Goal: Check status: Check status

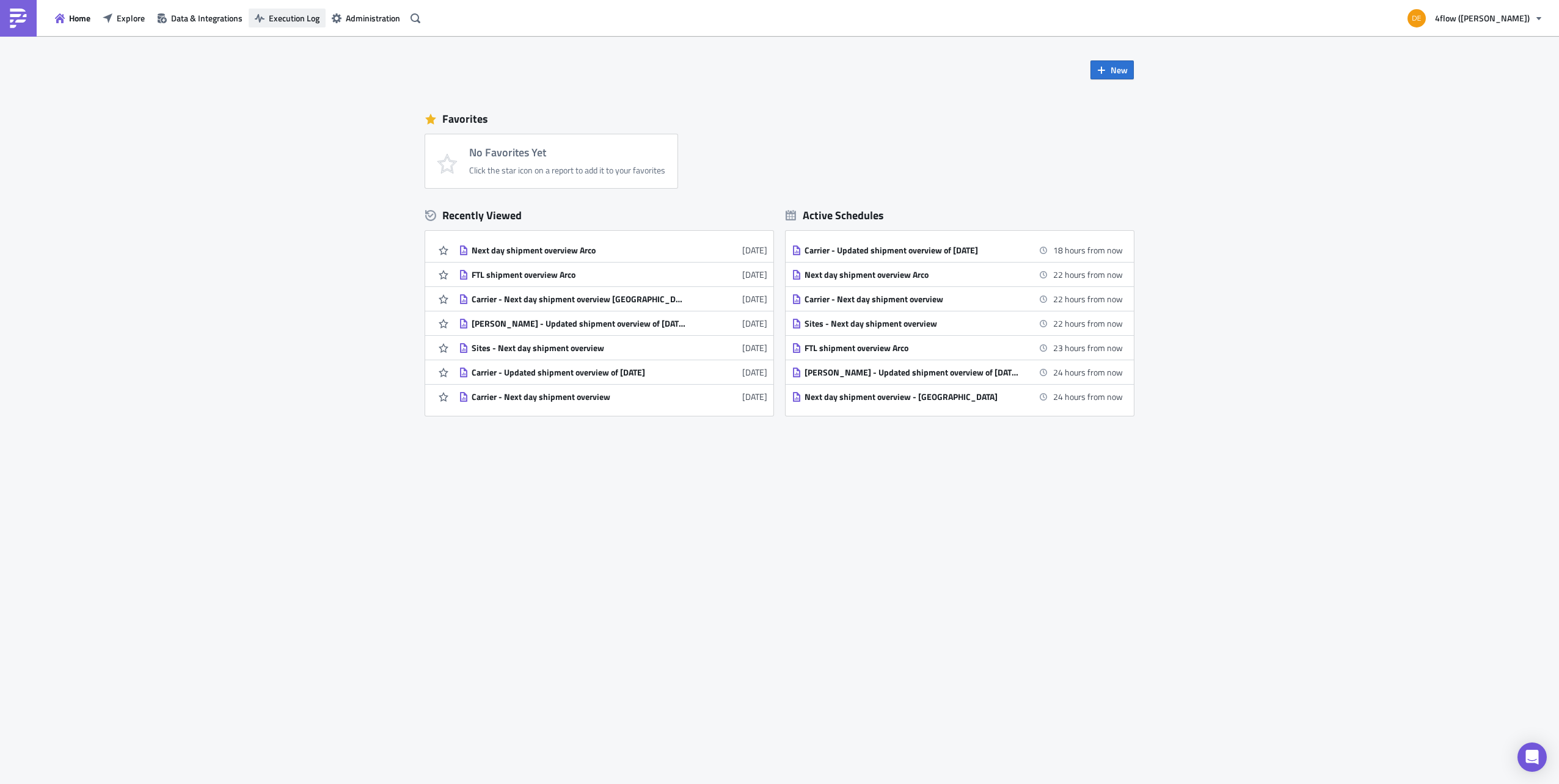
click at [289, 19] on span "Execution Log" at bounding box center [294, 18] width 50 height 13
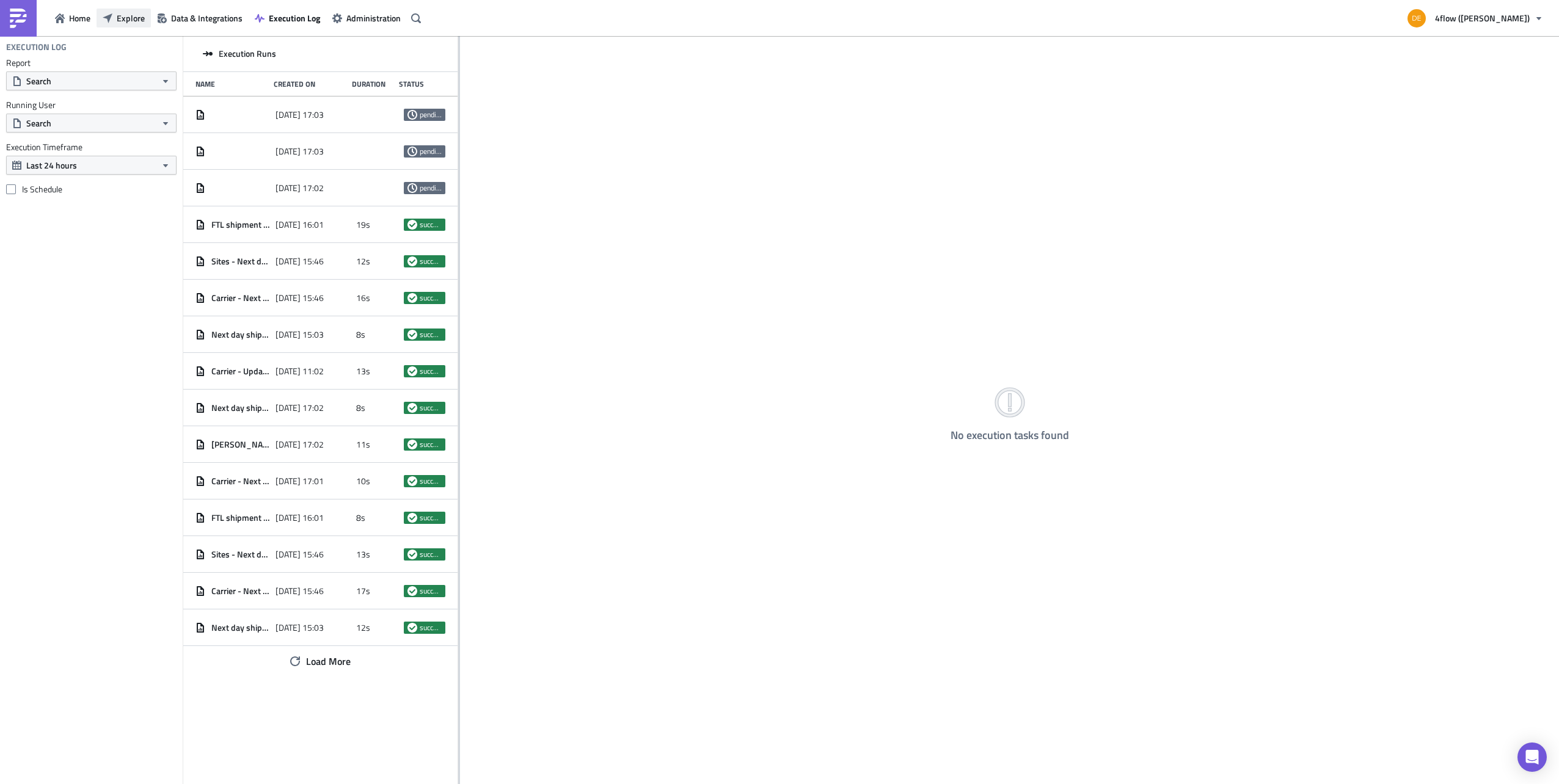
click at [122, 14] on span "Explore" at bounding box center [131, 18] width 28 height 13
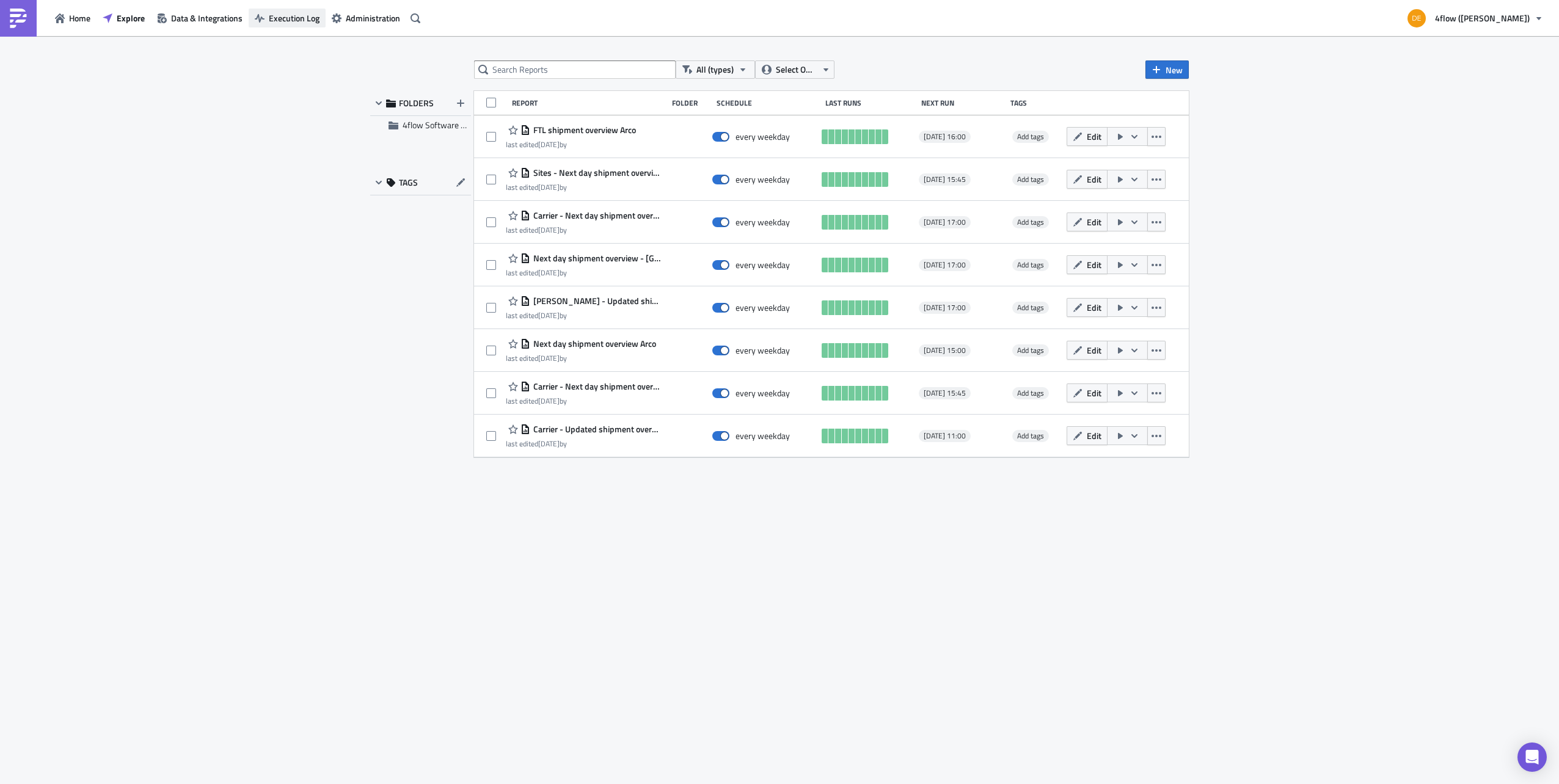
click at [298, 19] on span "Execution Log" at bounding box center [294, 18] width 50 height 13
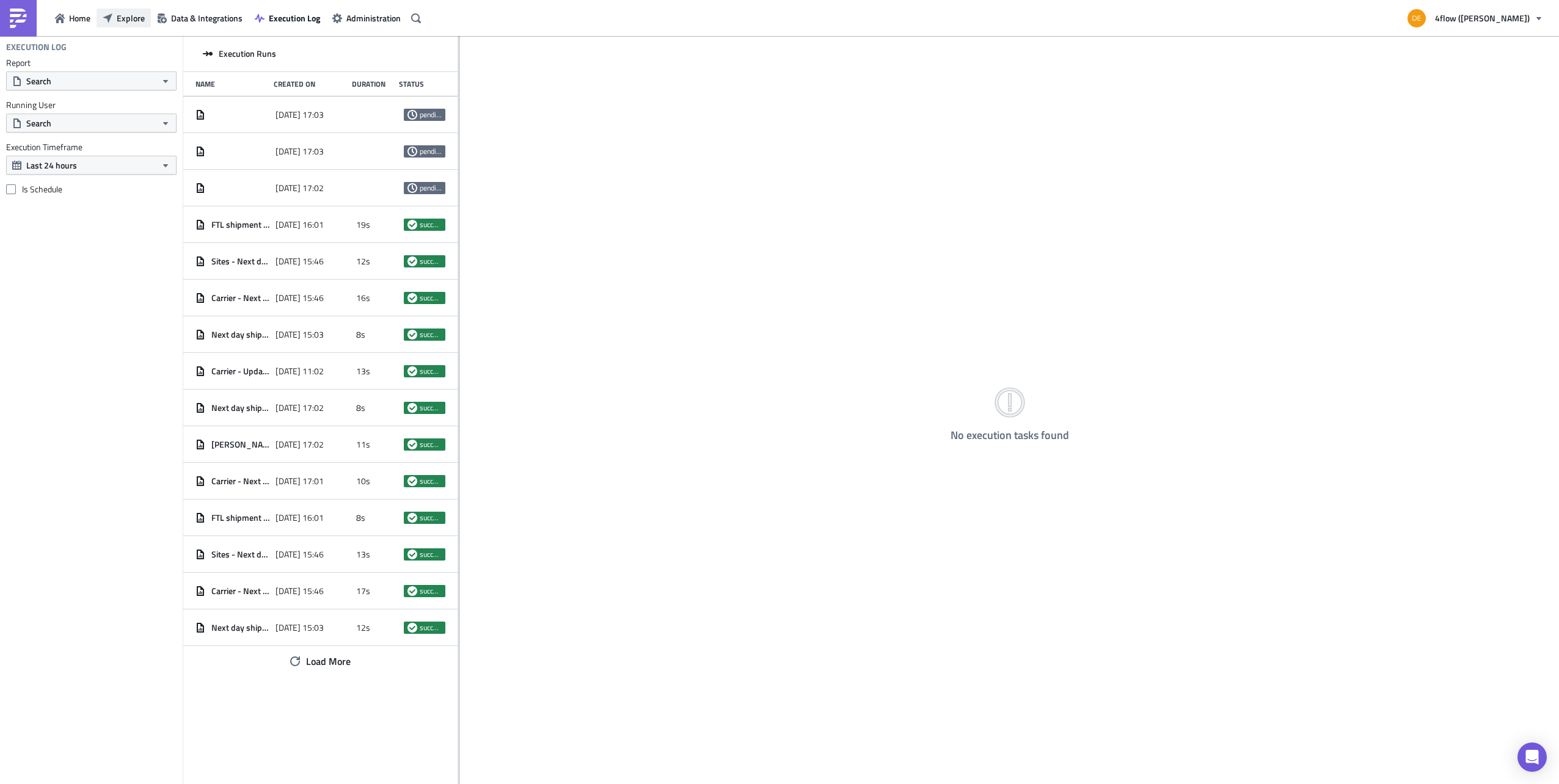
click at [112, 15] on button "Explore" at bounding box center [124, 18] width 54 height 19
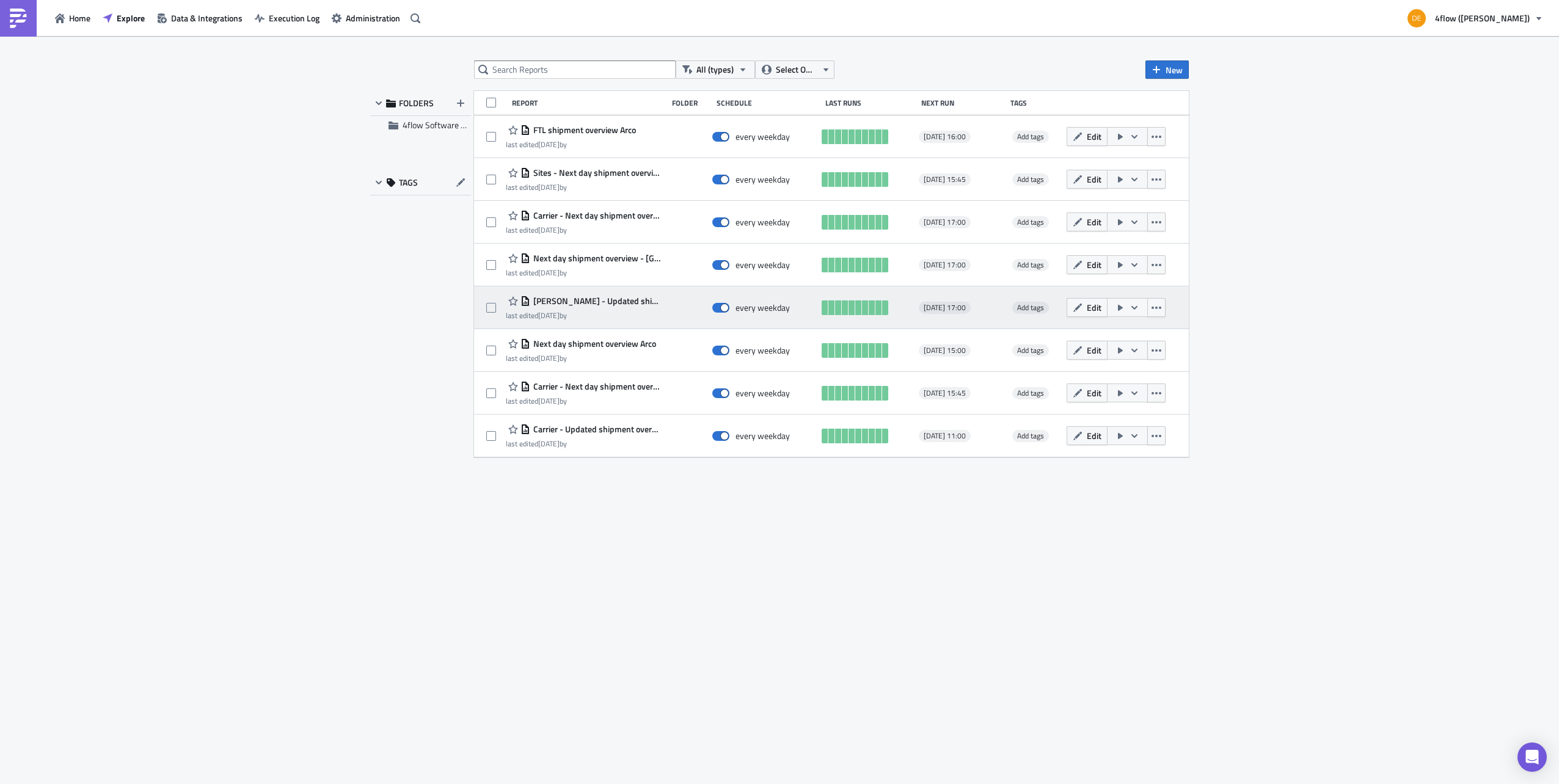
click at [1132, 308] on icon "button" at bounding box center [1135, 307] width 7 height 4
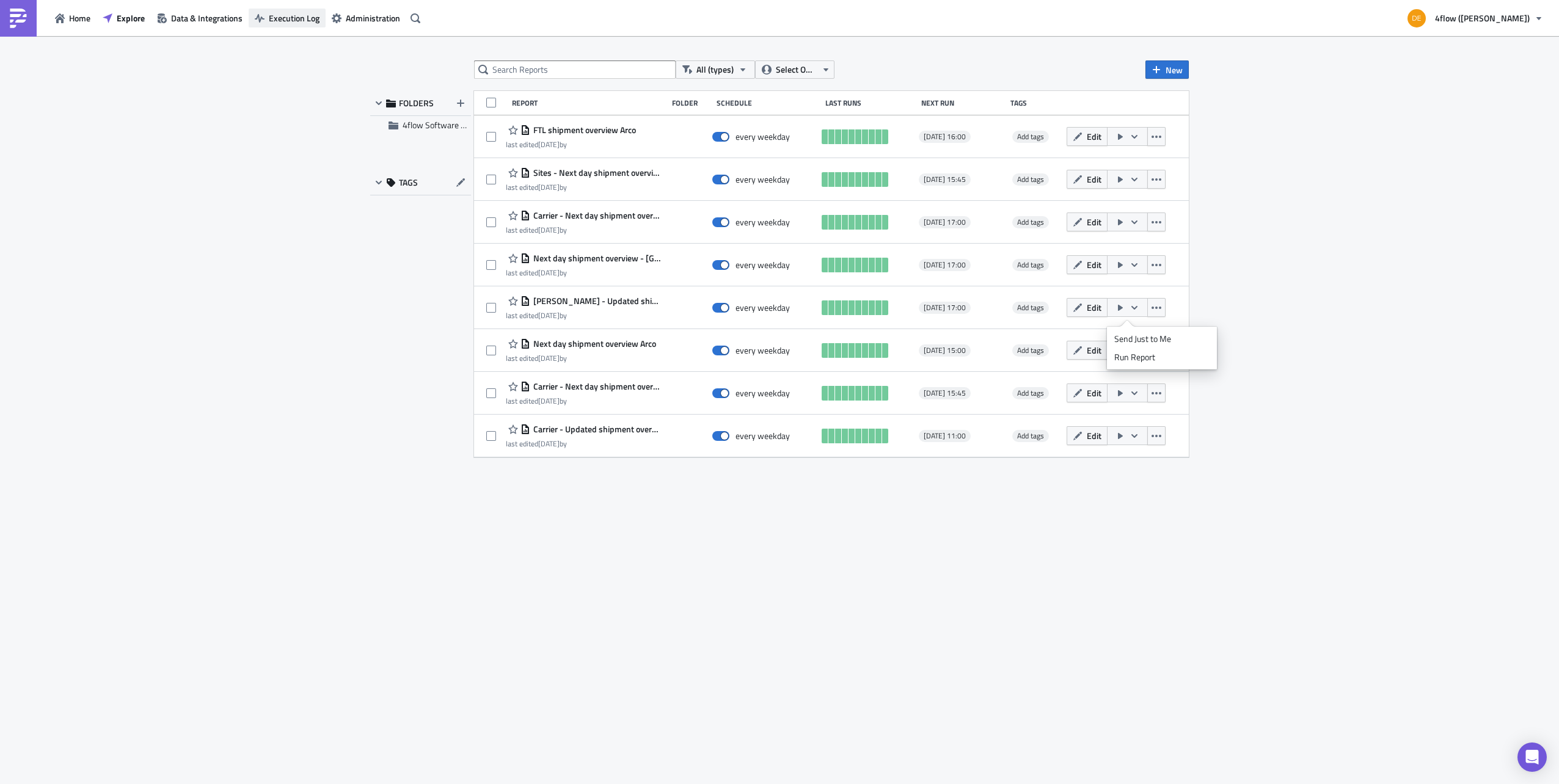
click at [309, 21] on span "Execution Log" at bounding box center [294, 18] width 50 height 13
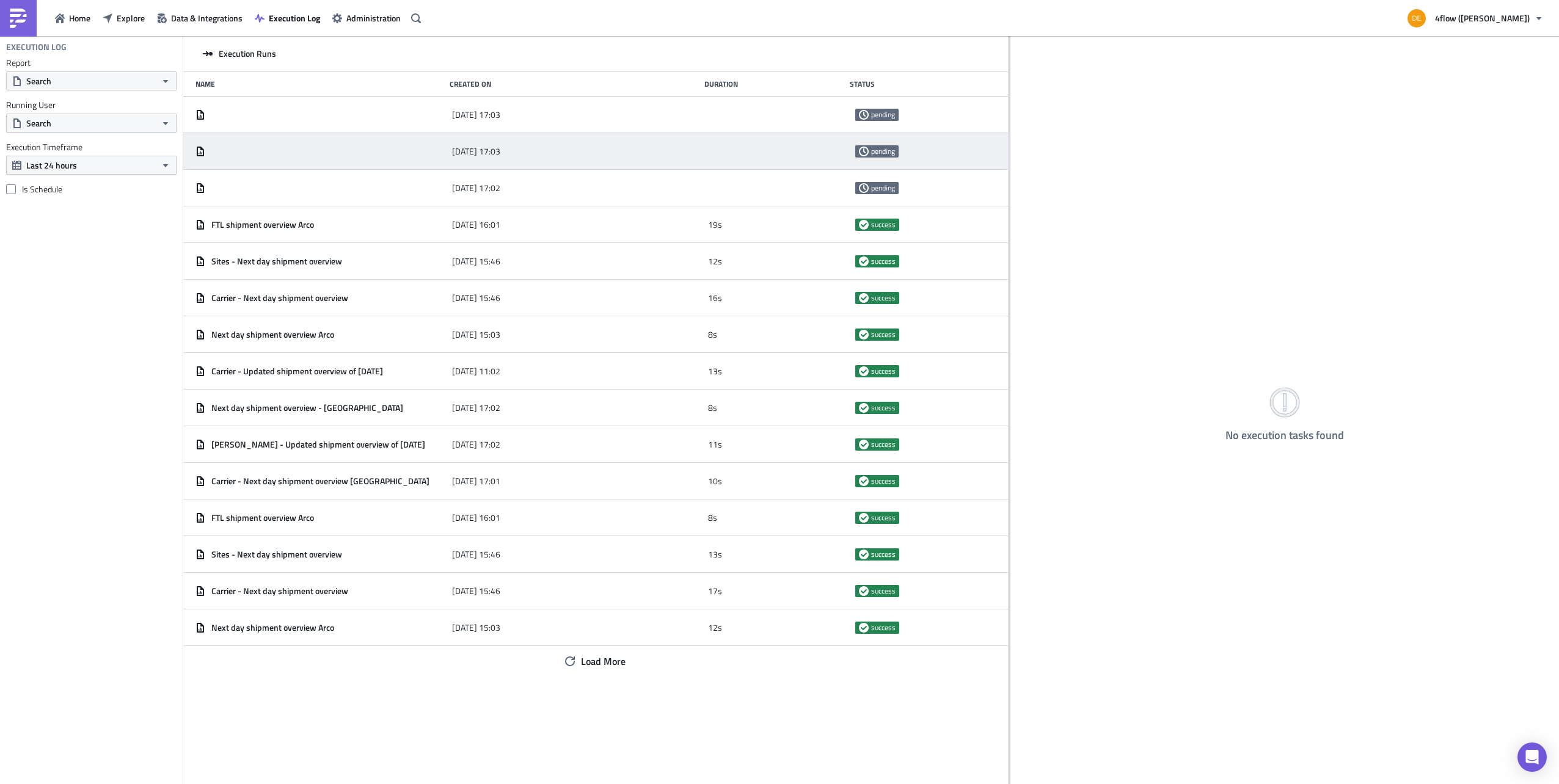
drag, startPoint x: 459, startPoint y: 144, endPoint x: 1009, endPoint y: 165, distance: 550.4
click at [1009, 165] on div at bounding box center [1010, 410] width 2 height 750
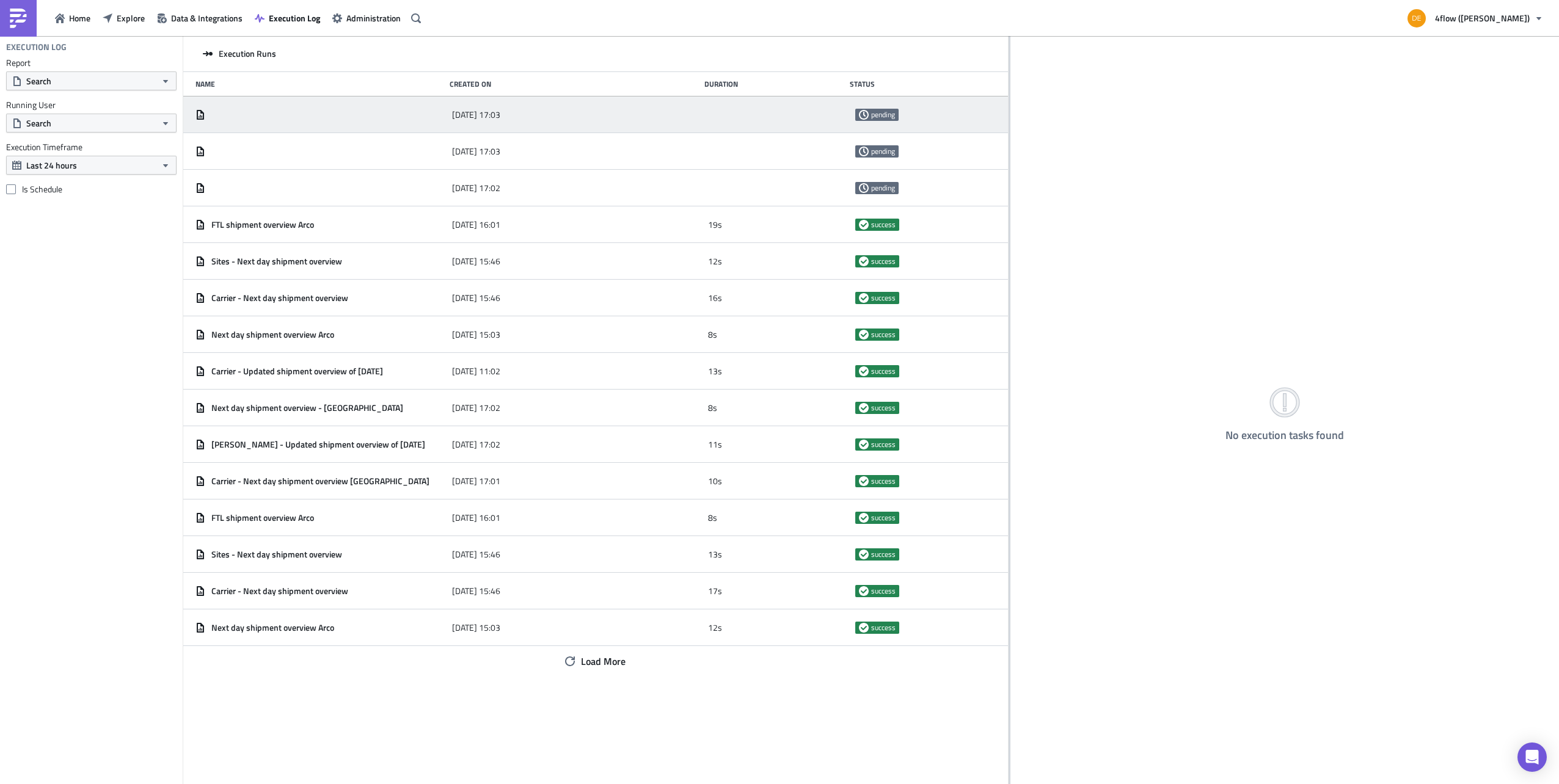
click at [862, 112] on icon at bounding box center [864, 115] width 10 height 10
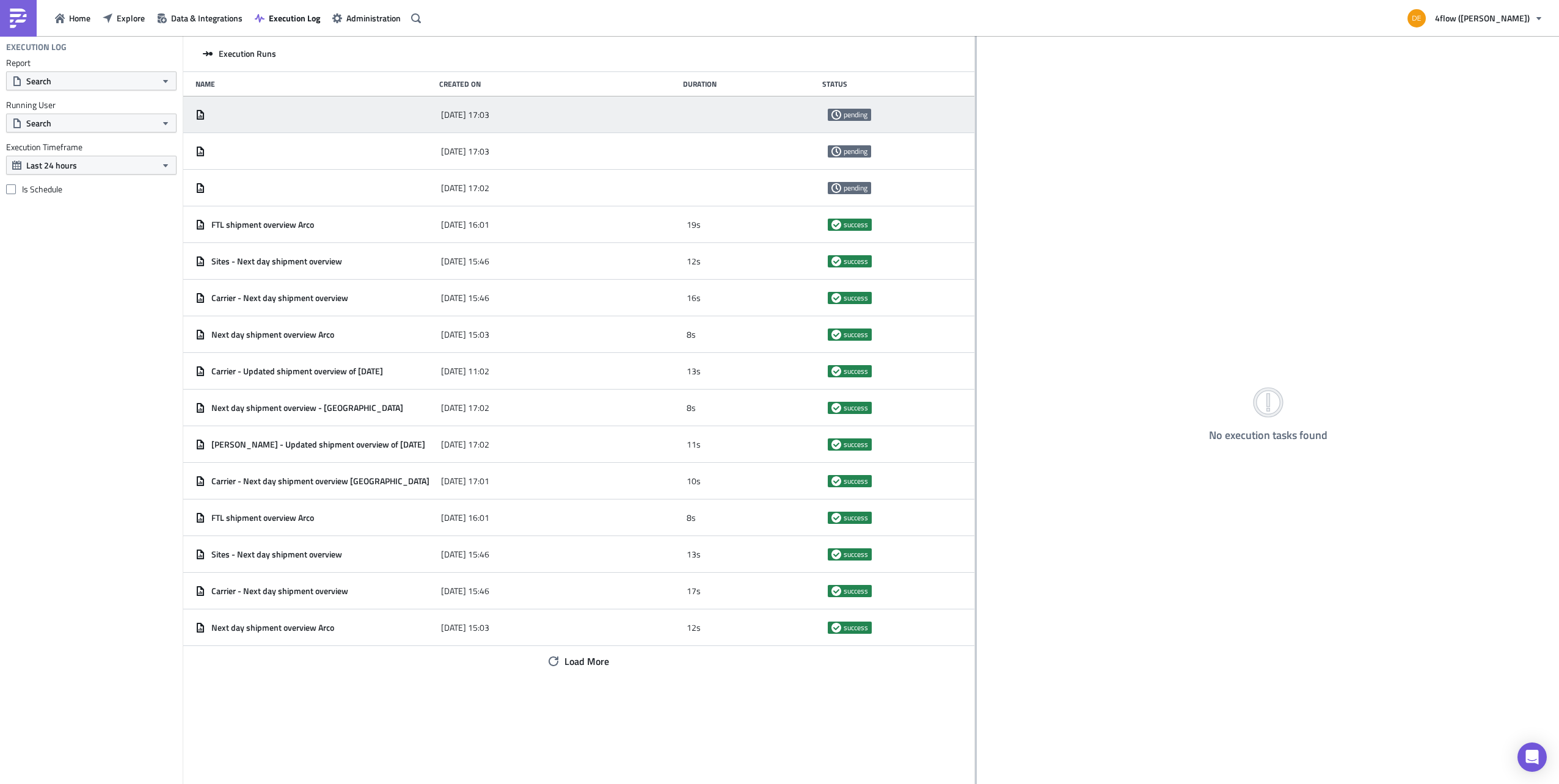
drag, startPoint x: 1009, startPoint y: 298, endPoint x: 842, endPoint y: 299, distance: 167.0
click at [975, 299] on div at bounding box center [975, 410] width 2 height 750
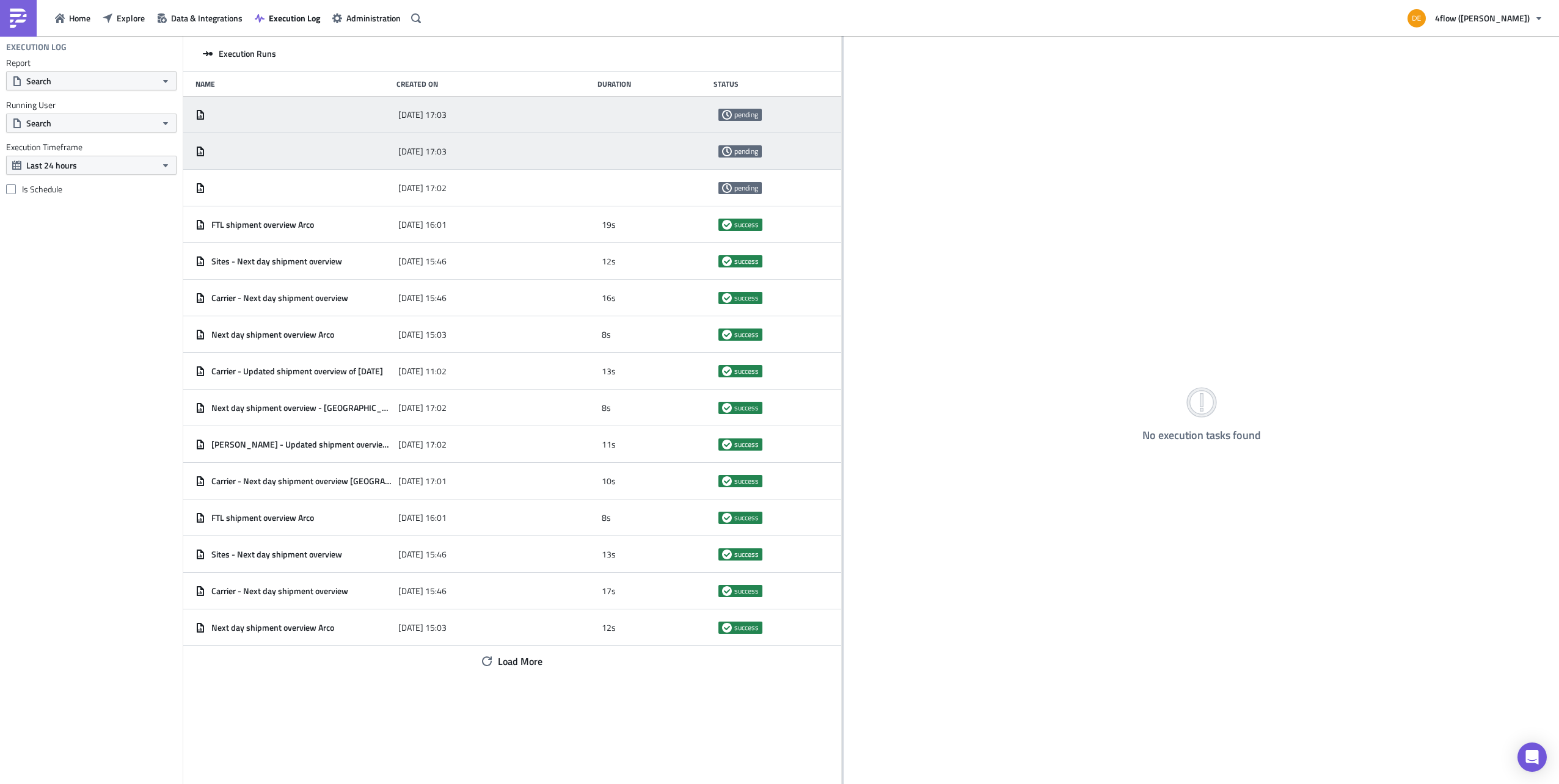
click at [546, 153] on div "2025-10-08 17:03" at bounding box center [497, 151] width 197 height 22
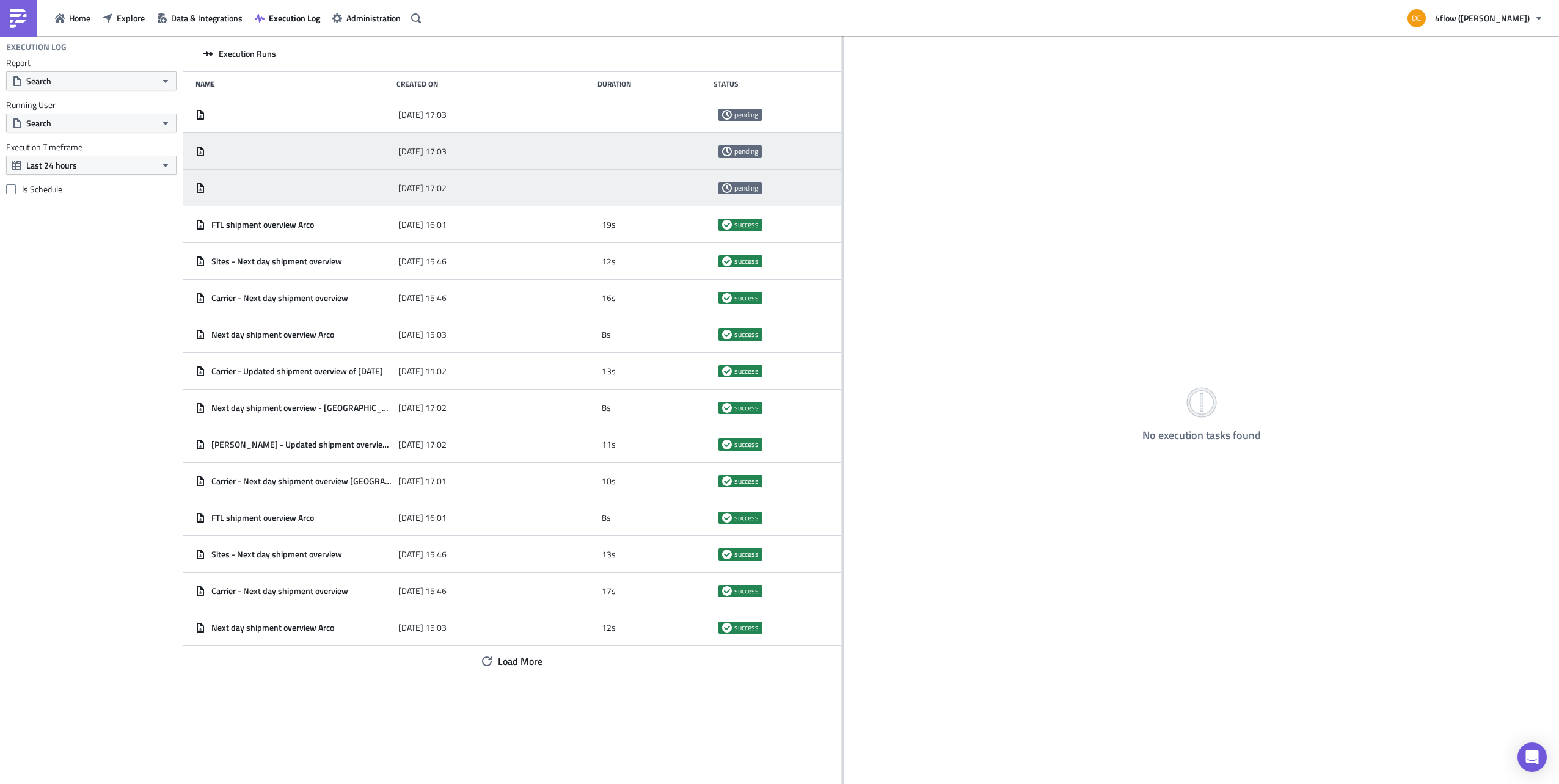
click at [493, 189] on div "2025-10-08 17:02" at bounding box center [497, 188] width 197 height 22
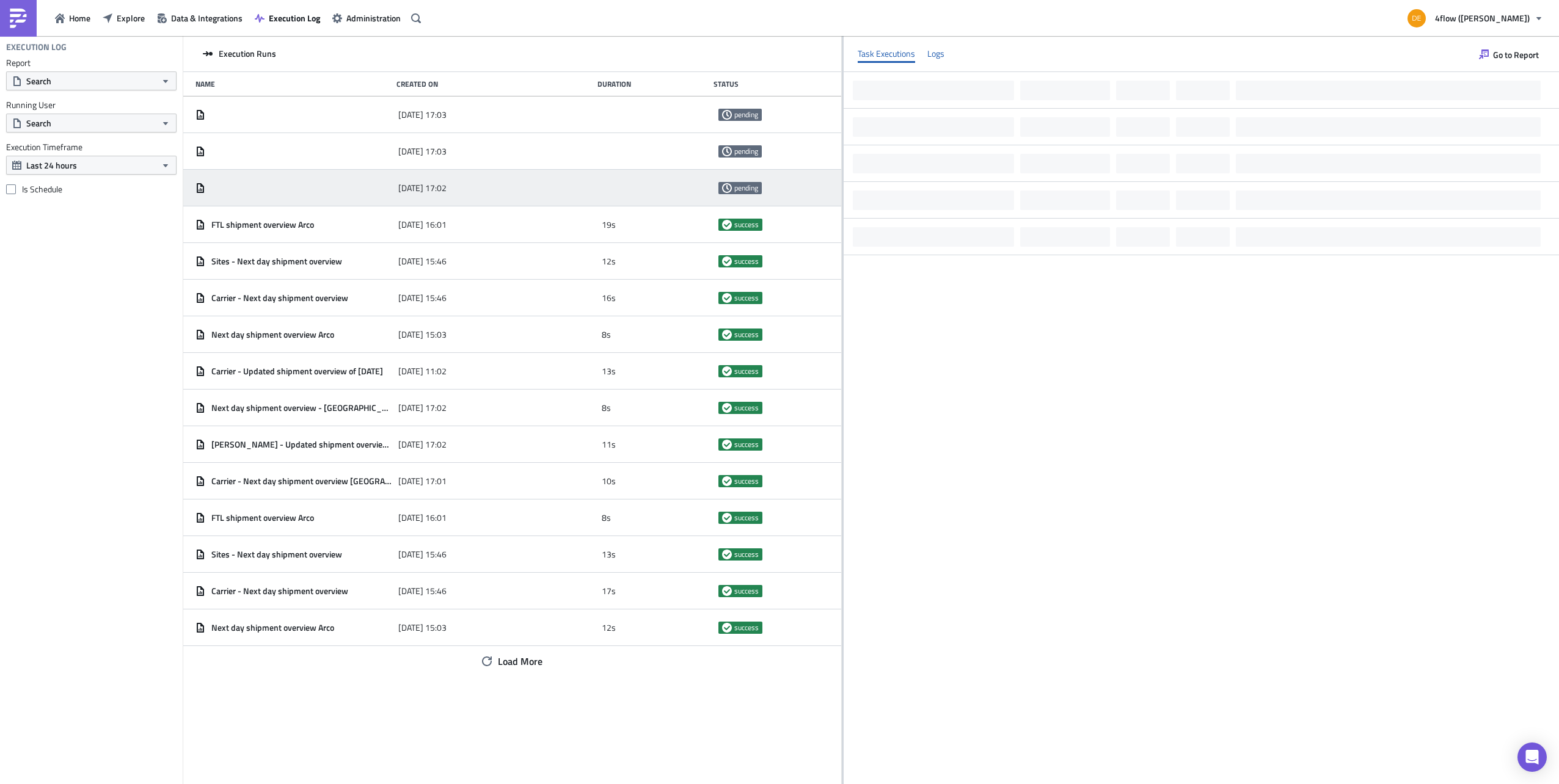
click at [933, 54] on div "Logs" at bounding box center [936, 54] width 17 height 19
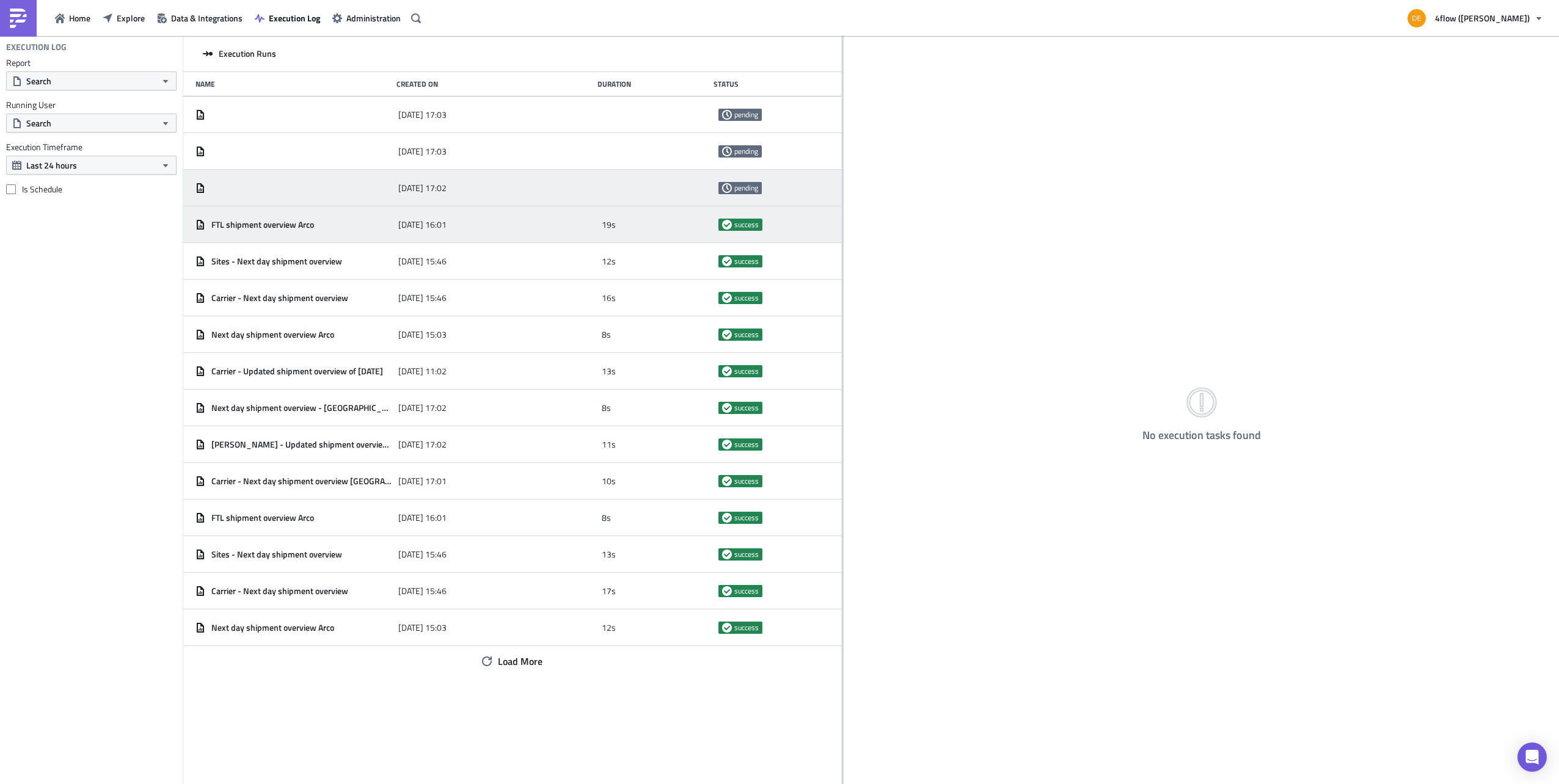
click at [478, 233] on div "2025-10-08 16:01" at bounding box center [497, 224] width 197 height 22
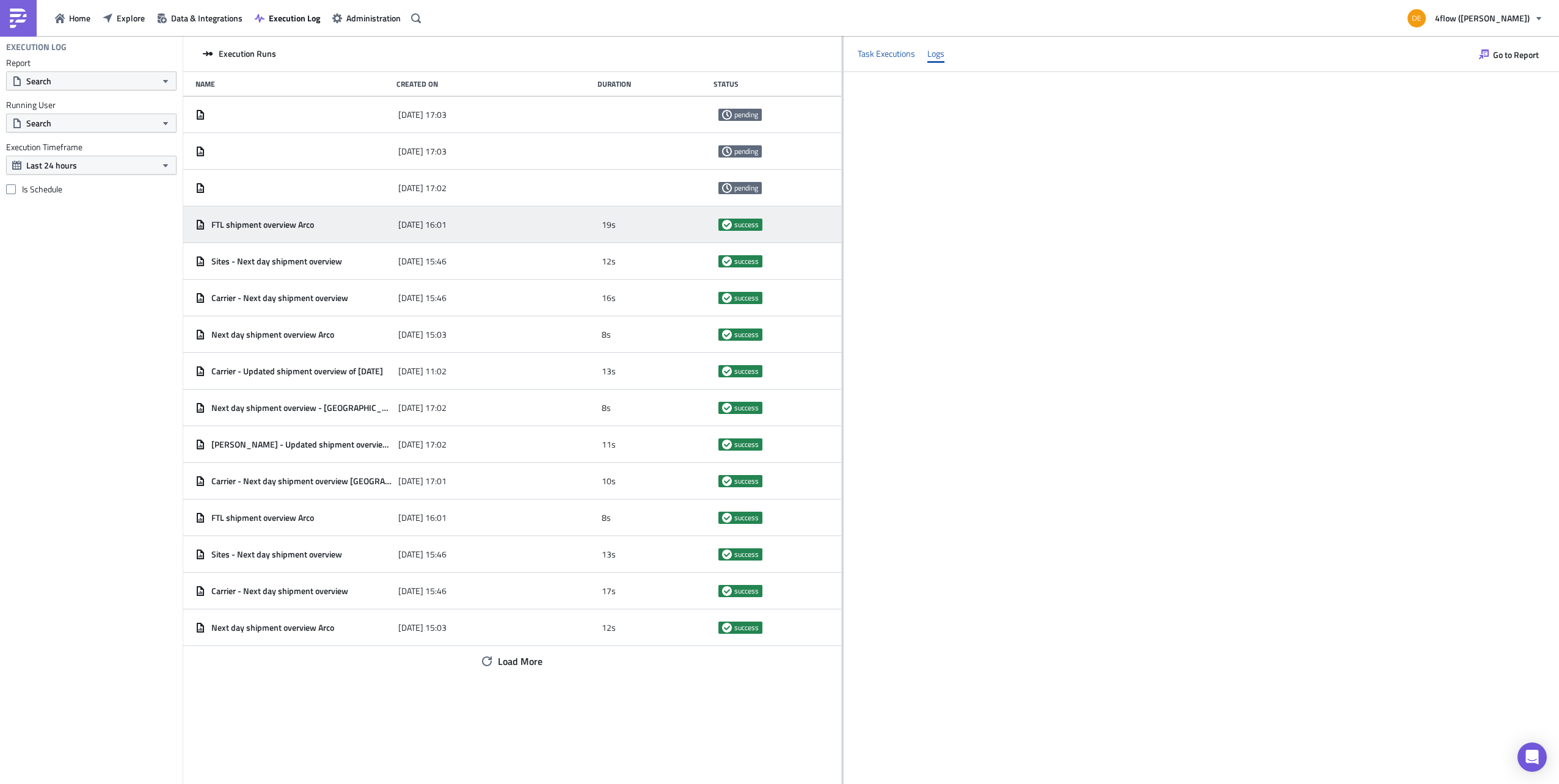
click at [879, 59] on div "Task Executions" at bounding box center [886, 54] width 58 height 19
click at [941, 55] on div "Logs" at bounding box center [936, 54] width 17 height 19
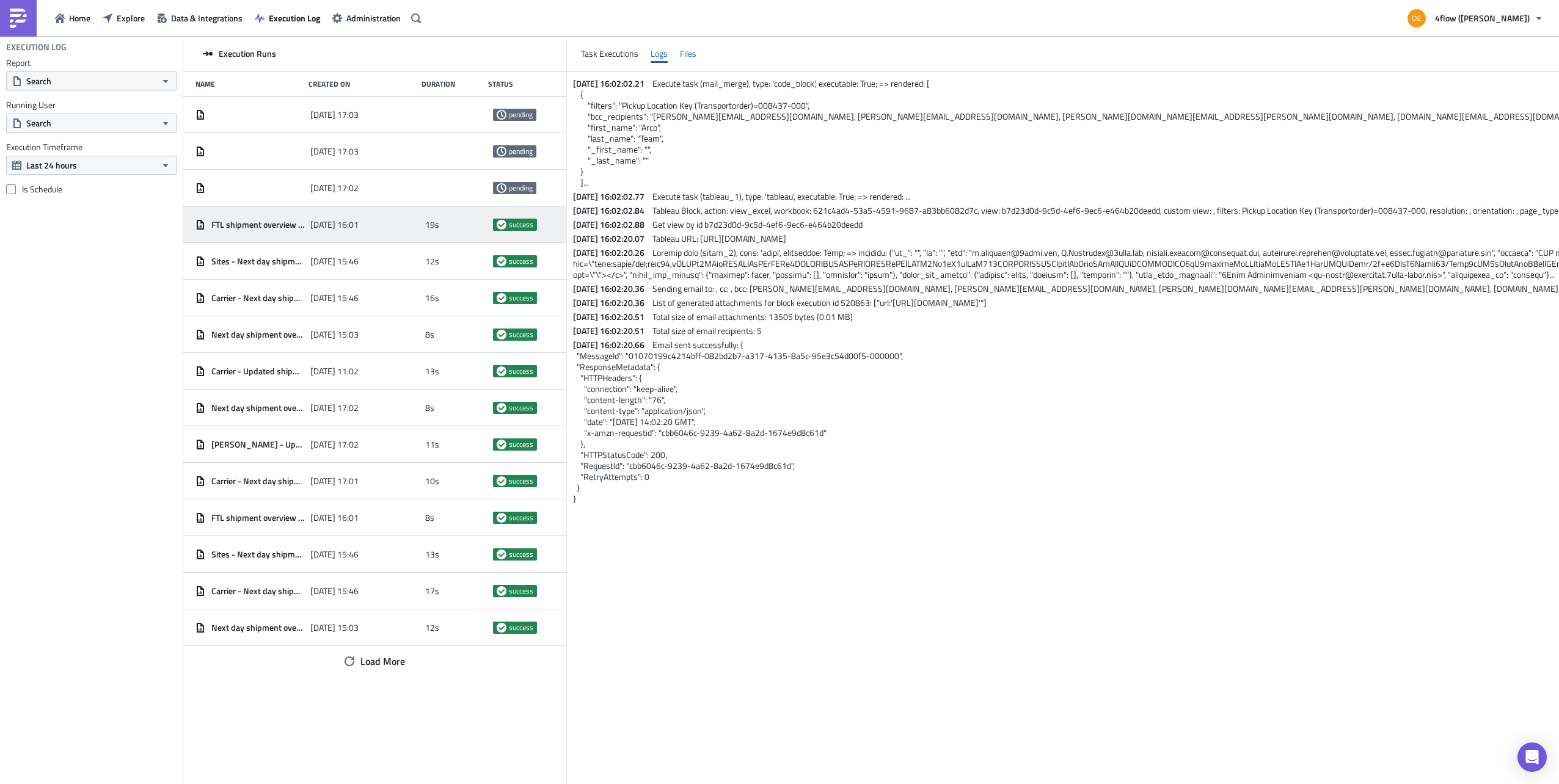
click at [680, 58] on div "Files" at bounding box center [688, 54] width 16 height 19
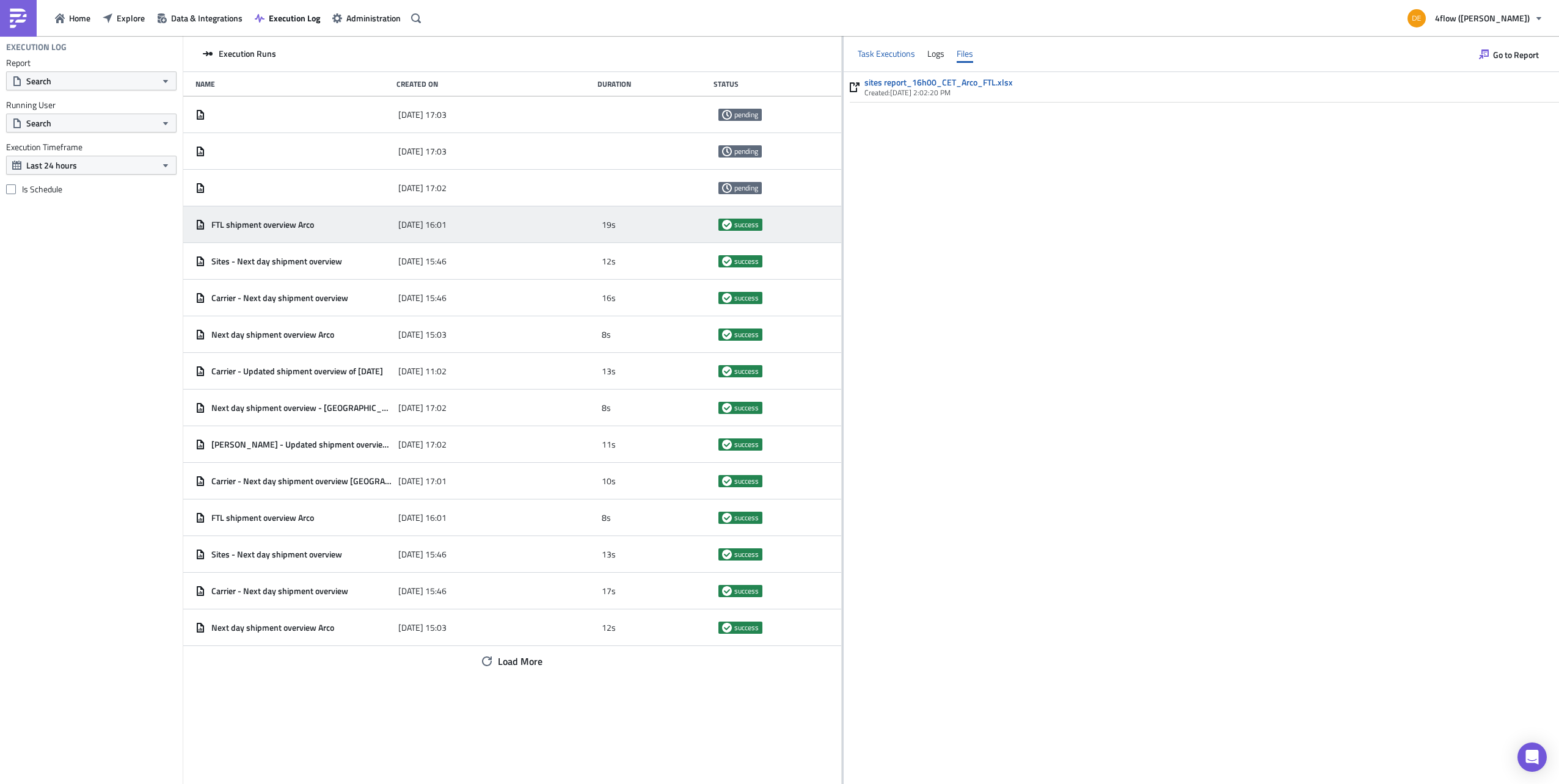
click at [870, 54] on div "Task Executions" at bounding box center [886, 54] width 58 height 19
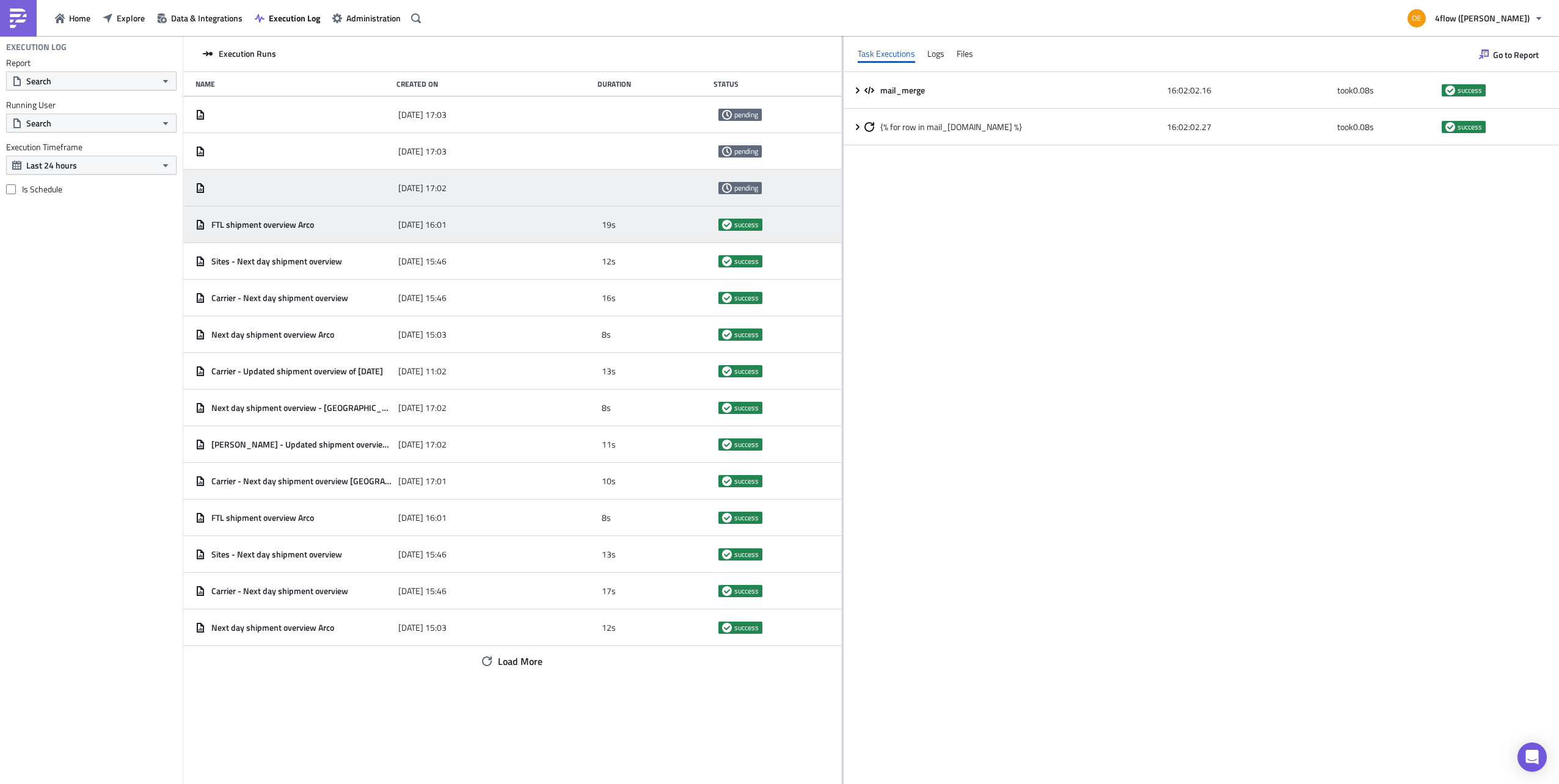
click at [446, 184] on span "2025-10-08 17:02" at bounding box center [422, 188] width 48 height 11
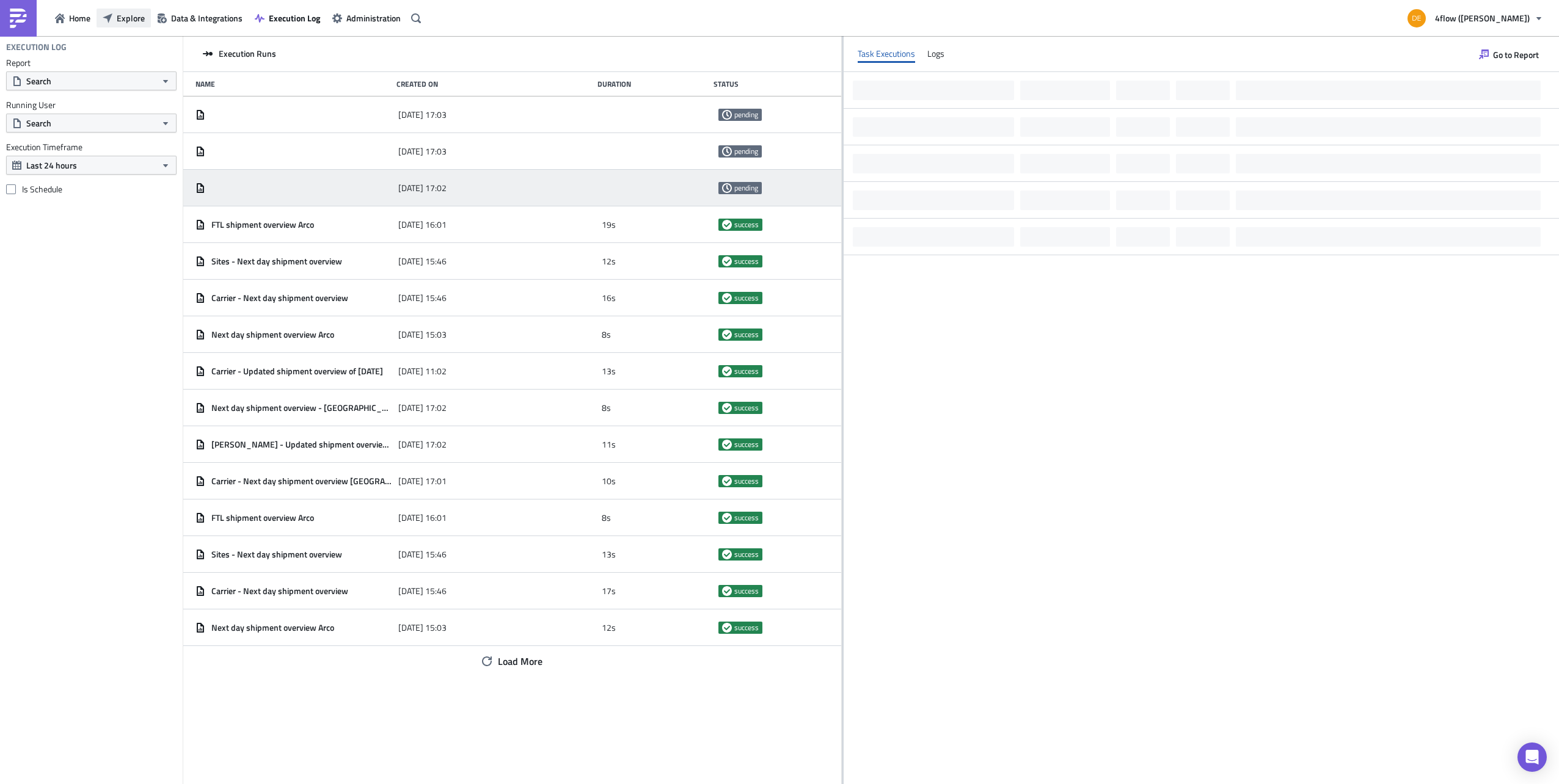
click at [124, 23] on span "Explore" at bounding box center [131, 18] width 28 height 13
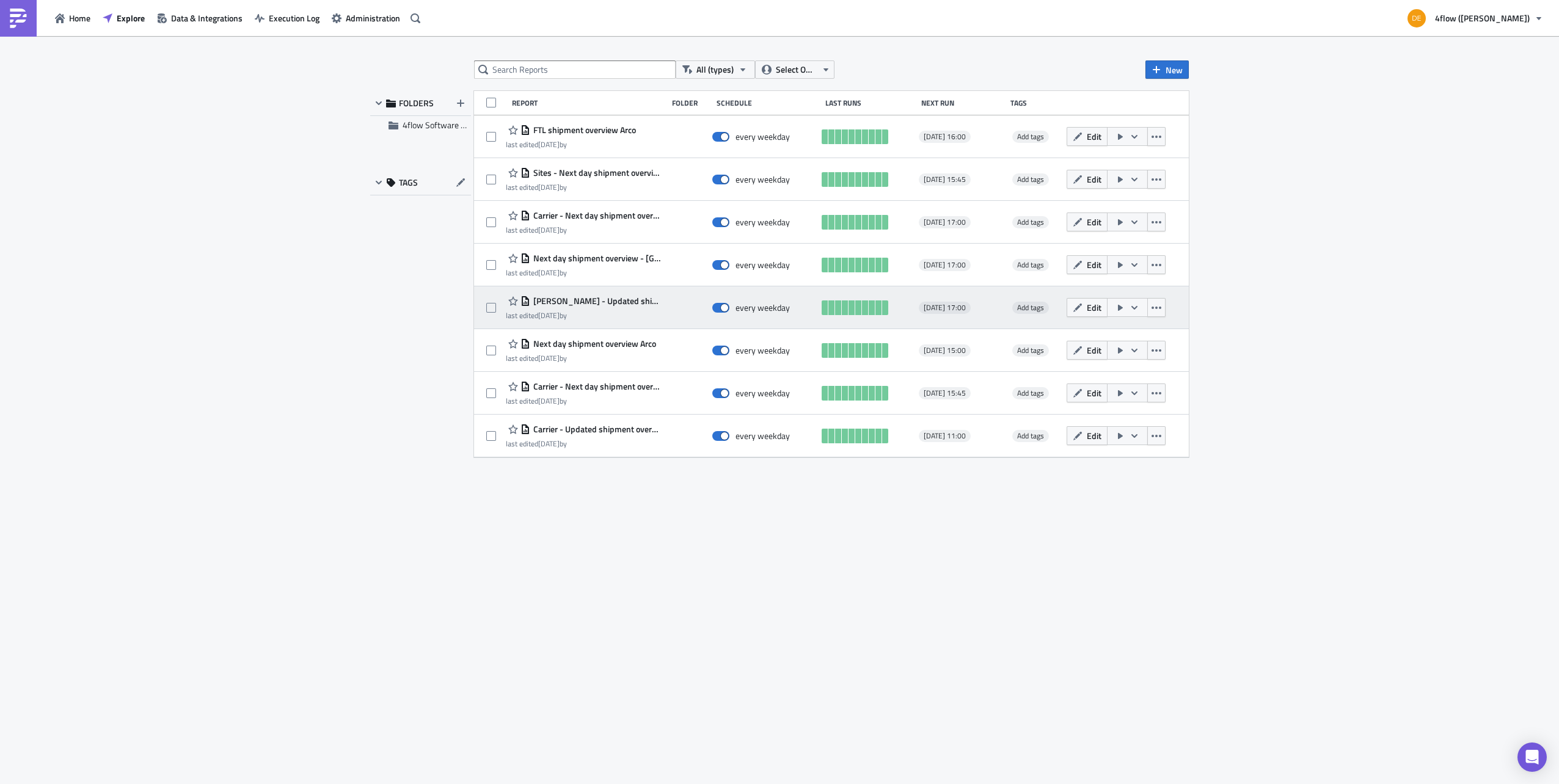
click at [1132, 309] on icon "button" at bounding box center [1135, 308] width 10 height 10
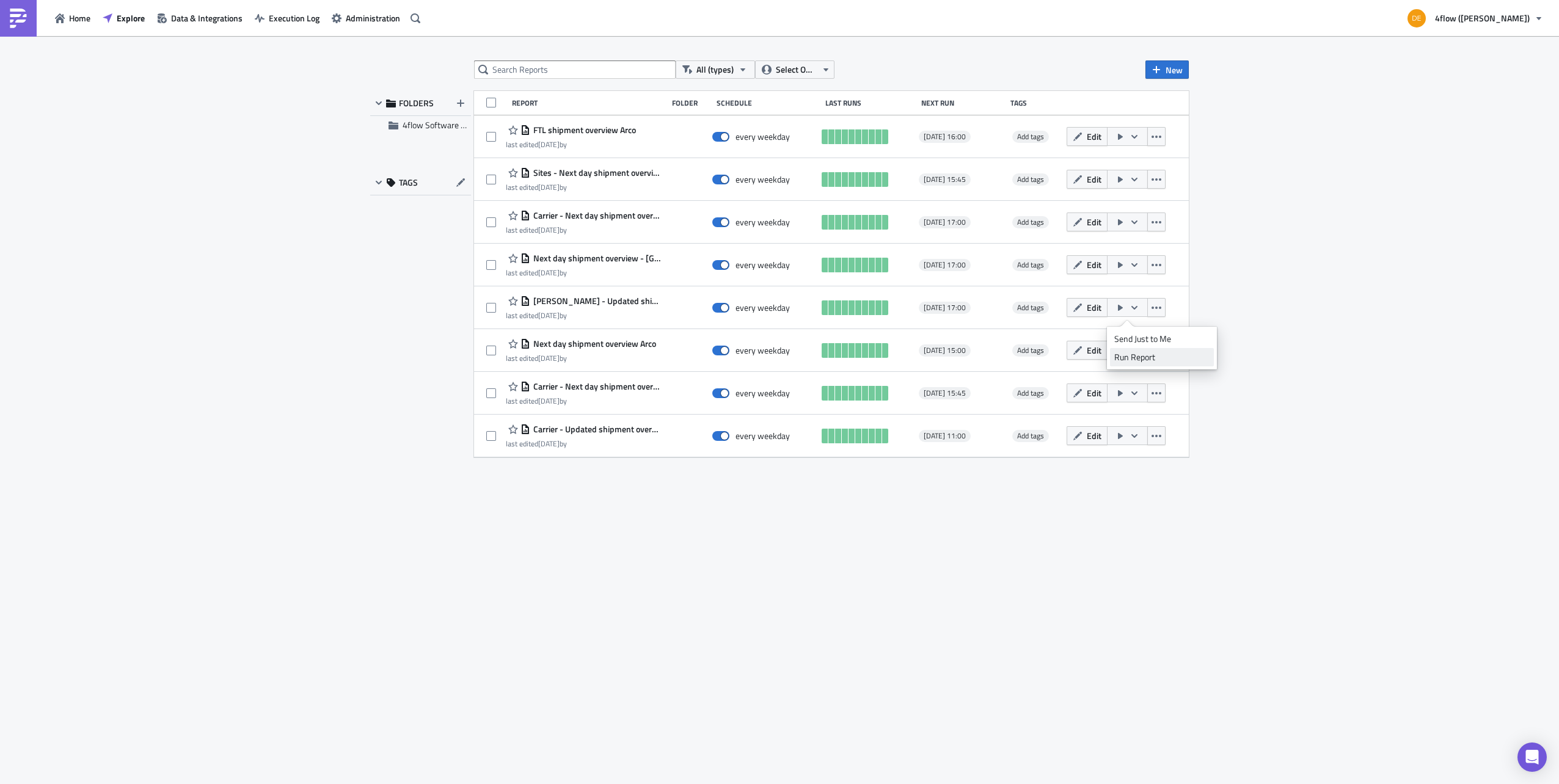
click at [1137, 357] on div "Run Report" at bounding box center [1162, 357] width 95 height 12
click at [287, 30] on div "Home Explore Data & Integrations Execution Log Administration" at bounding box center [212, 18] width 424 height 36
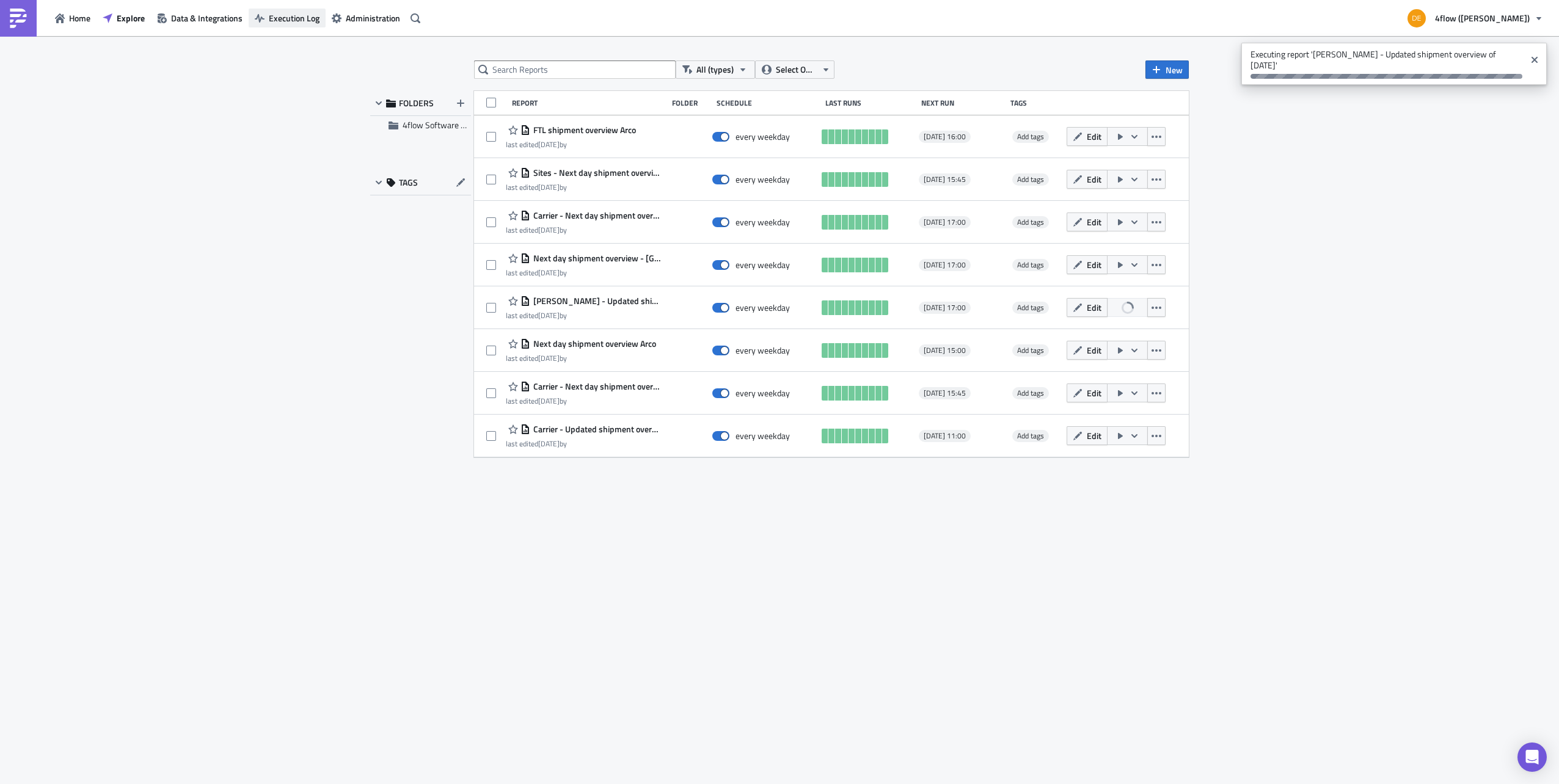
click at [288, 12] on span "Execution Log" at bounding box center [294, 18] width 50 height 13
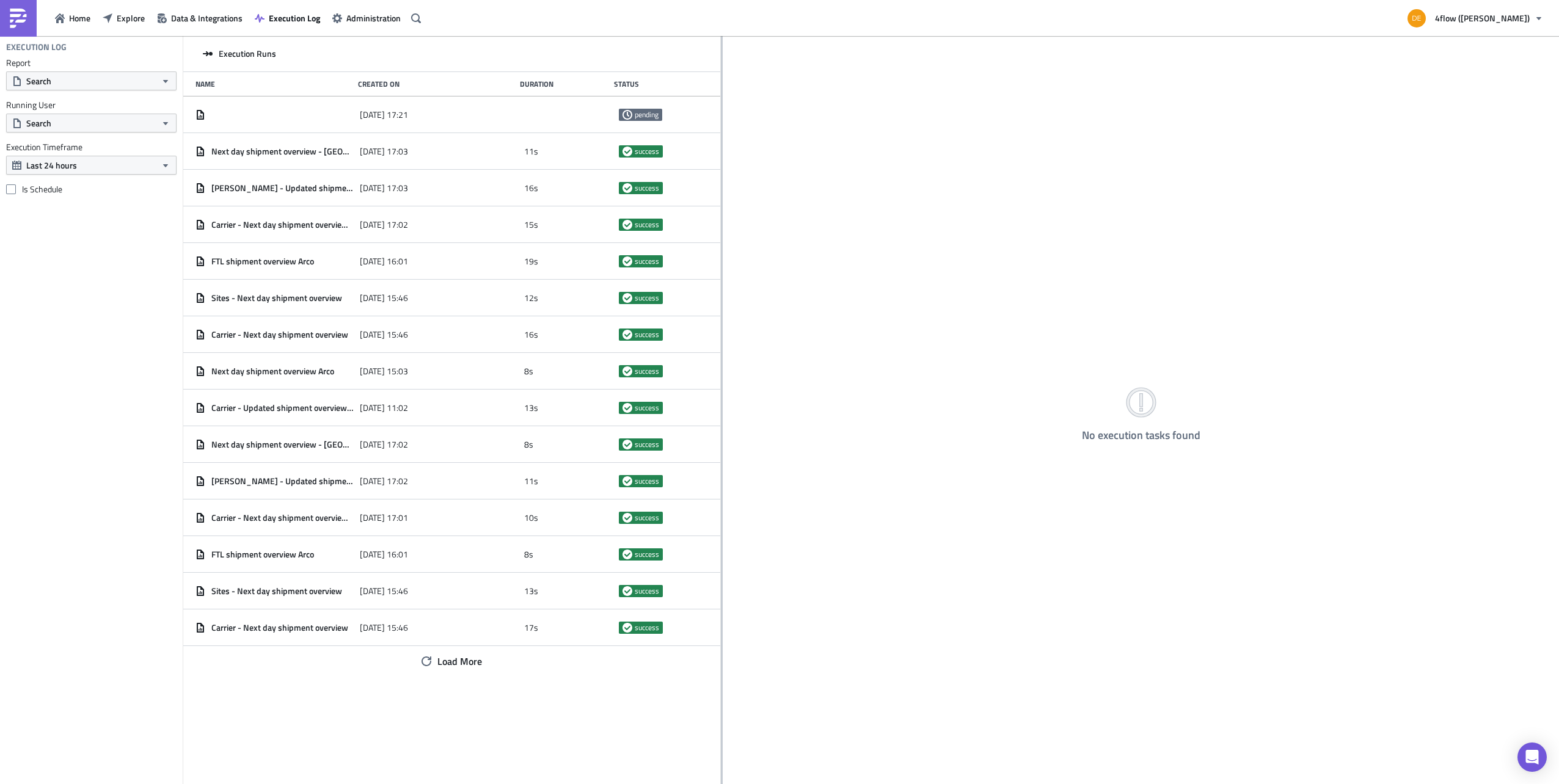
drag, startPoint x: 458, startPoint y: 298, endPoint x: 728, endPoint y: 298, distance: 270.0
click at [723, 298] on div at bounding box center [722, 410] width 2 height 750
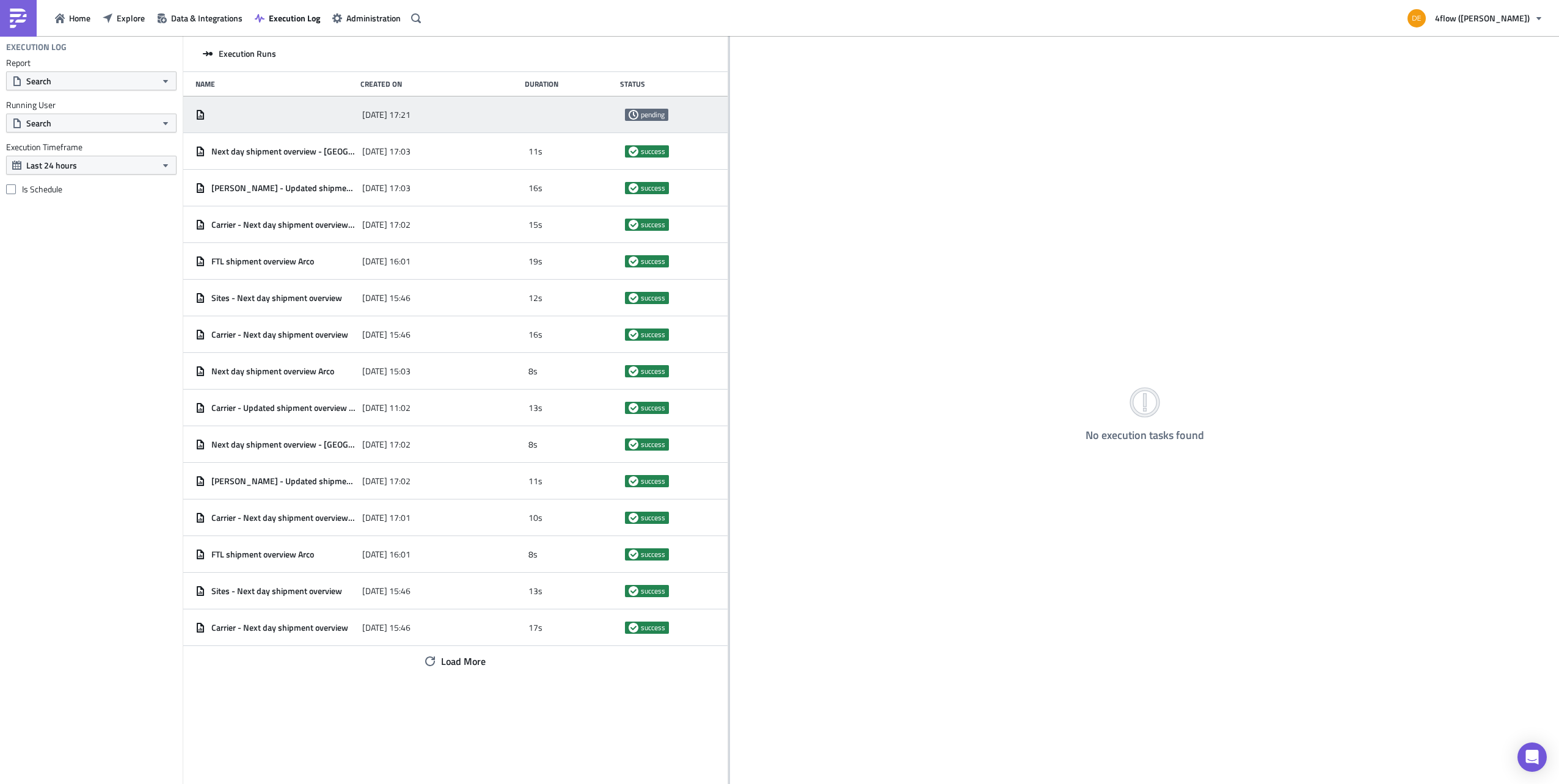
click at [467, 116] on div "2025-10-08 17:21" at bounding box center [443, 115] width 161 height 22
click at [119, 16] on span "Explore" at bounding box center [131, 18] width 28 height 13
